Goal: Task Accomplishment & Management: Manage account settings

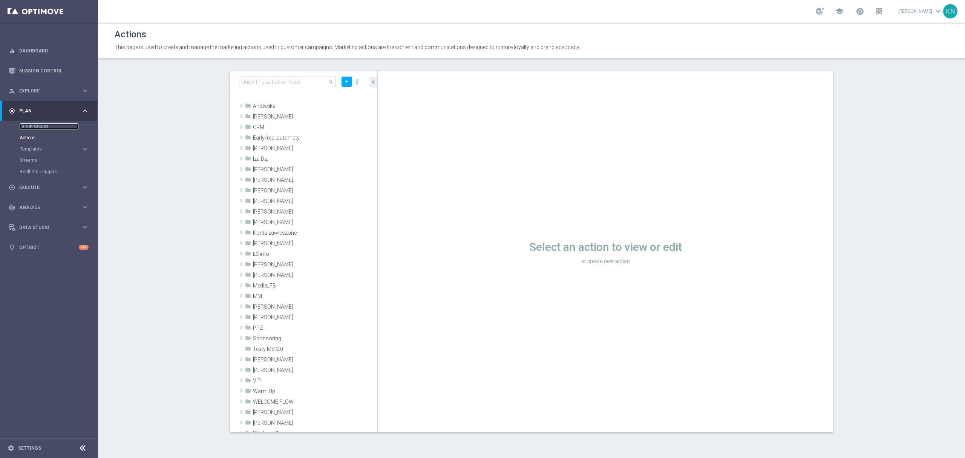
drag, startPoint x: 45, startPoint y: 126, endPoint x: 91, endPoint y: 135, distance: 46.6
click at [45, 126] on link "Target Groups" at bounding box center [49, 126] width 59 height 6
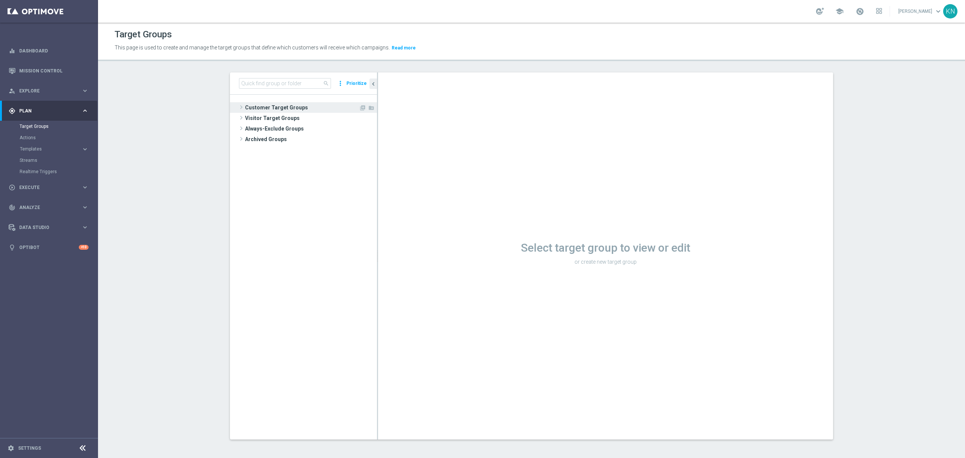
click at [302, 110] on span "Customer Target Groups" at bounding box center [302, 107] width 114 height 11
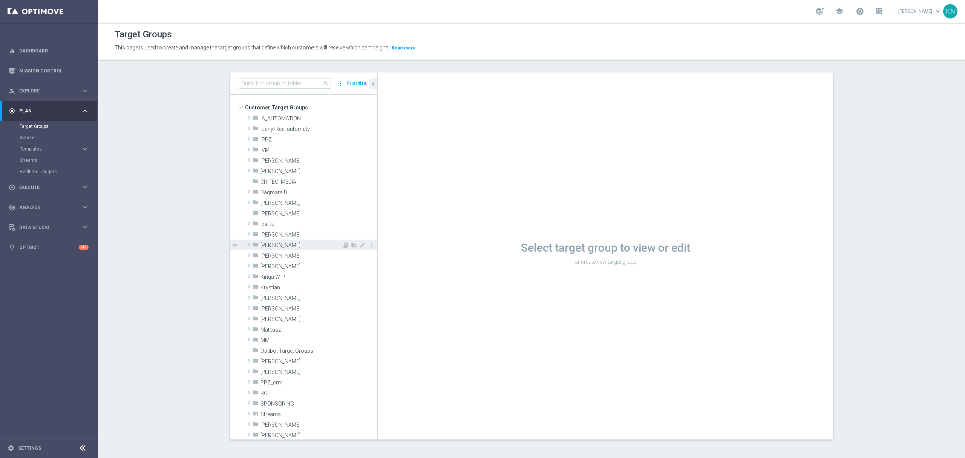
click at [272, 243] on span "[PERSON_NAME]" at bounding box center [300, 245] width 81 height 6
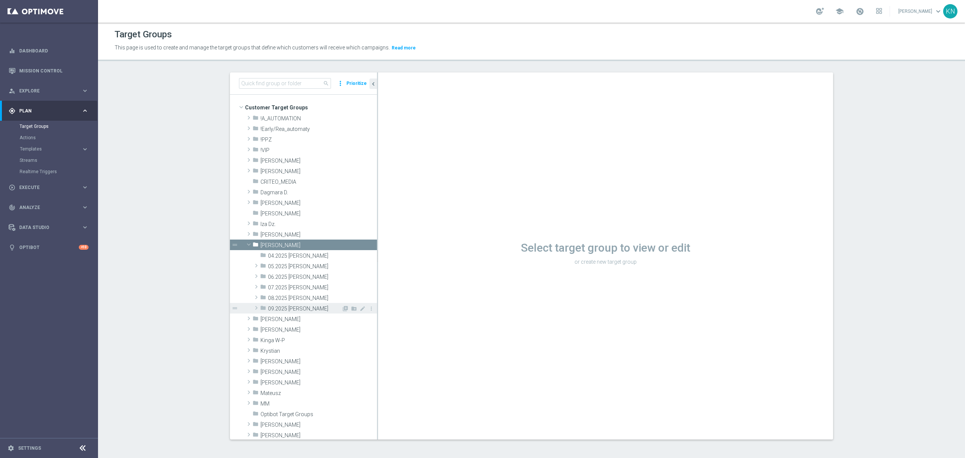
click at [290, 309] on span "09.2025 [PERSON_NAME]" at bounding box center [304, 308] width 73 height 6
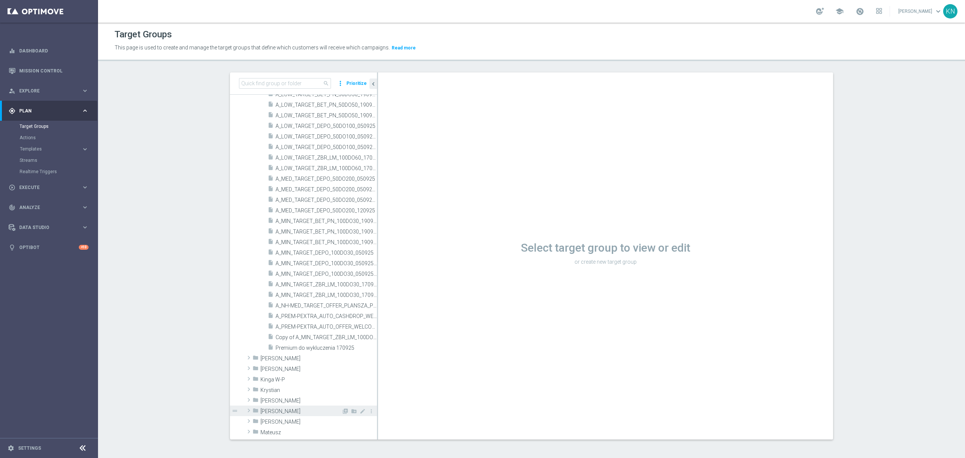
scroll to position [302, 0]
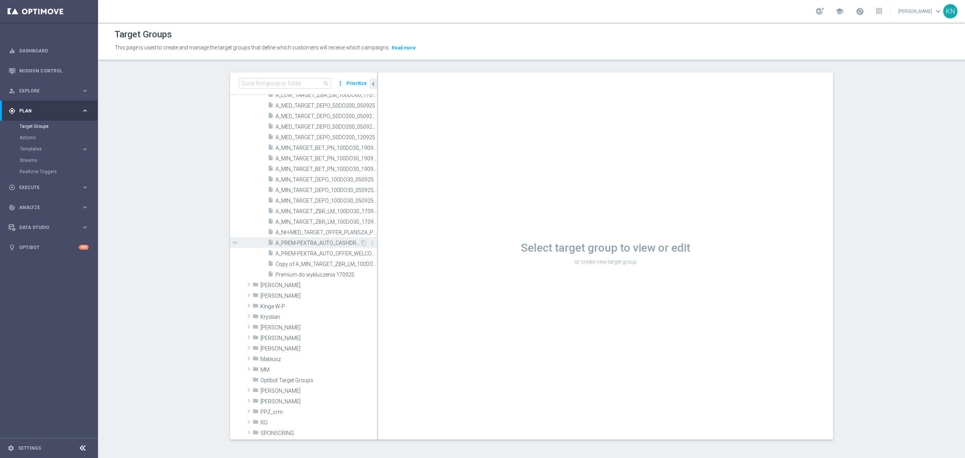
click at [289, 243] on span "A_PREM-PEXTRA_AUTO_CASHDROP_WELCOME_PW_MRKT_WEEKLY" at bounding box center [318, 243] width 84 height 6
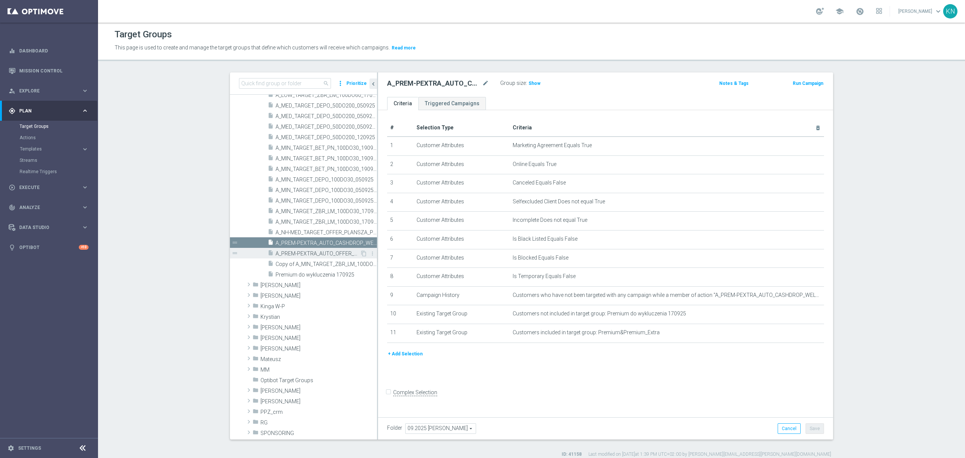
click at [308, 253] on span "A_PREM-PEXTRA_AUTO_OFFER_WELCOME_PW_BEZ_MRKT_WEEKLY" at bounding box center [318, 253] width 84 height 6
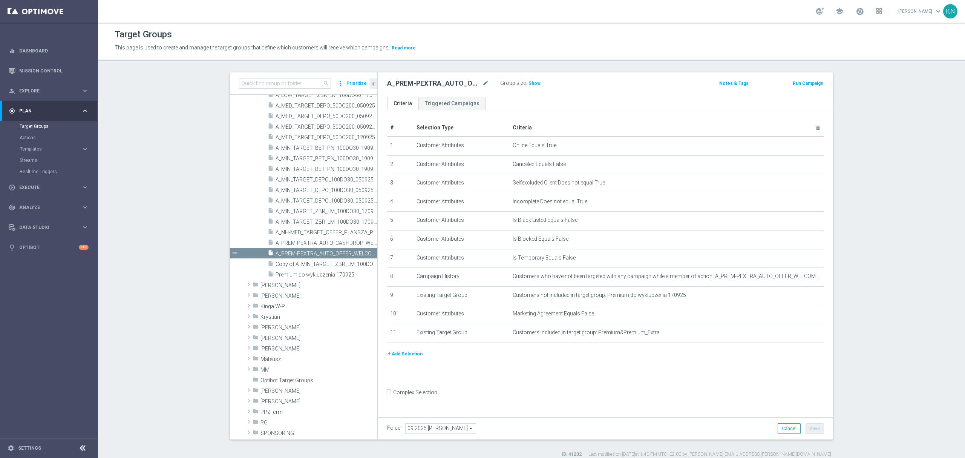
click at [571, 381] on div "# Selection Type Criteria delete_forever 1 Customer Attributes Online Equals Tr…" at bounding box center [605, 261] width 455 height 303
click at [666, 379] on div "# Selection Type Criteria delete_forever 1 Customer Attributes Online Equals Tr…" at bounding box center [605, 261] width 455 height 303
drag, startPoint x: 658, startPoint y: 296, endPoint x: 684, endPoint y: 299, distance: 25.8
click at [684, 298] on span "Customers not included in target group: Premium do wykluczenia 170925" at bounding box center [655, 295] width 284 height 6
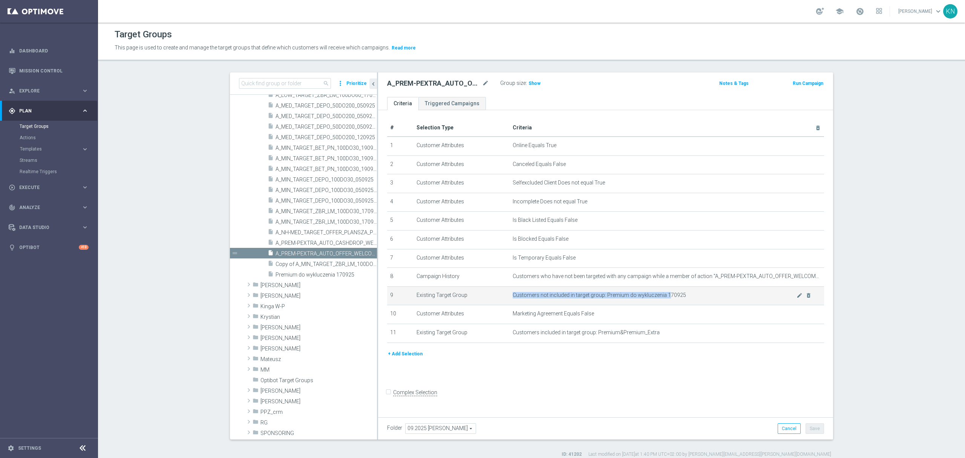
drag, startPoint x: 680, startPoint y: 292, endPoint x: 684, endPoint y: 299, distance: 7.6
click at [666, 300] on td "Customers not included in target group: Premium do wykluczenia 170925 mode_edit…" at bounding box center [667, 295] width 315 height 19
click at [685, 298] on span "Customers not included in target group: Premium do wykluczenia 170925" at bounding box center [655, 295] width 284 height 6
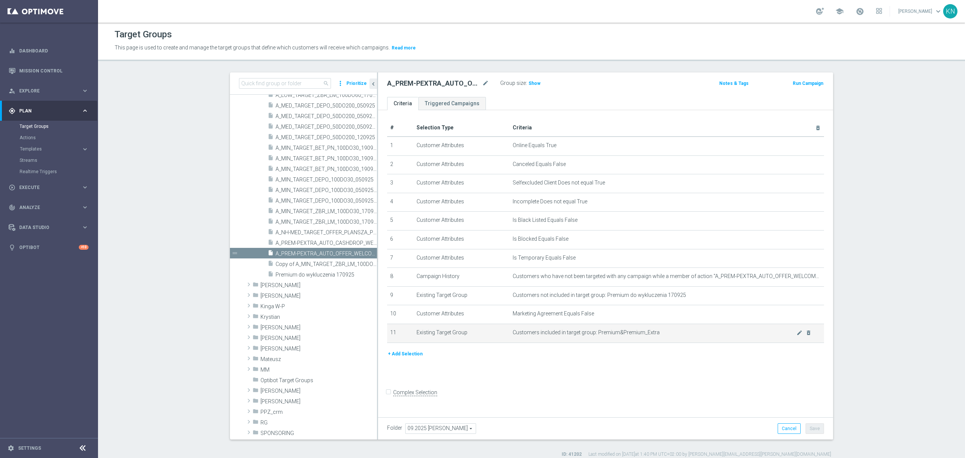
click at [673, 335] on span "Customers included in target group: Premium&Premium_Extra" at bounding box center [655, 332] width 284 height 6
click at [289, 245] on span "A_PREM-PEXTRA_AUTO_CASHDROP_WELCOME_PW_MRKT_WEEKLY" at bounding box center [318, 243] width 84 height 6
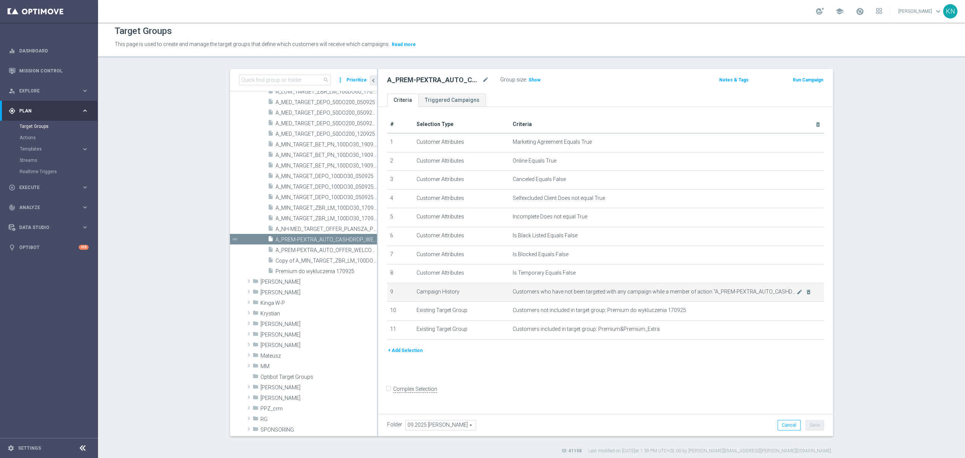
scroll to position [7, 0]
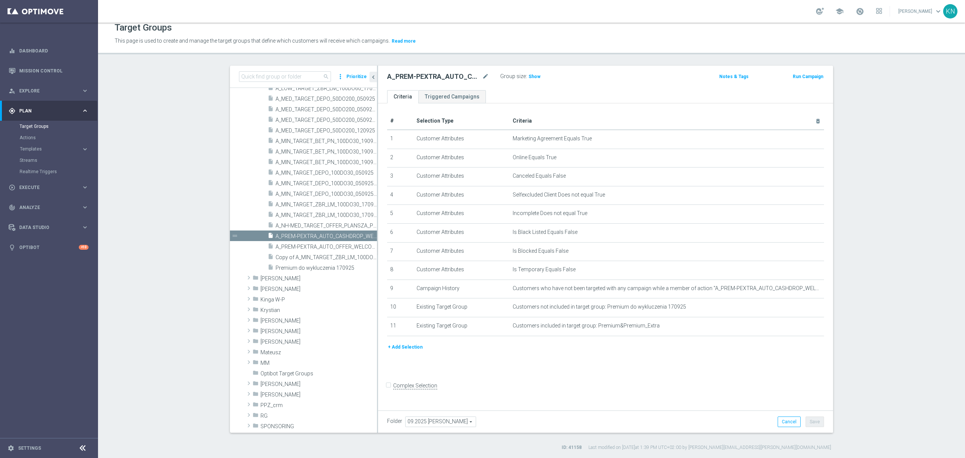
click at [185, 171] on section "search more_vert Prioritize Customer Target Groups library_add create_new_folder" at bounding box center [531, 258] width 867 height 385
click at [193, 138] on section "search more_vert Prioritize Customer Target Groups library_add create_new_folder" at bounding box center [531, 258] width 867 height 385
click at [920, 122] on section "search more_vert Prioritize Customer Target Groups library_add create_new_folder" at bounding box center [531, 258] width 867 height 385
click at [528, 387] on form "Complex Selection Invalid Expression" at bounding box center [605, 393] width 437 height 28
